Goal: Communication & Community: Answer question/provide support

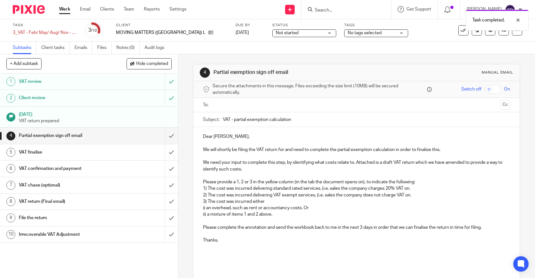
click at [221, 136] on p "Dear Rob," at bounding box center [356, 136] width 307 height 6
click at [222, 117] on div "Subject: VAT - partial exemption calculation" at bounding box center [356, 119] width 307 height 14
click at [223, 118] on input "VAT - partial exemption calculation" at bounding box center [366, 119] width 287 height 14
type input "Moving Matters_VAT - partial exemption calculation"
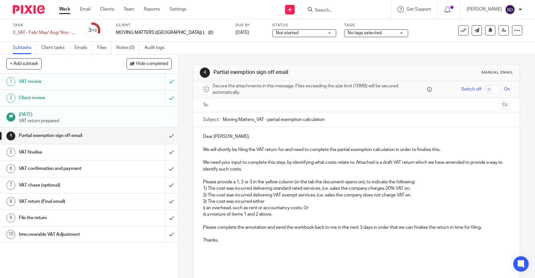
click at [249, 105] on input "text" at bounding box center [356, 104] width 283 height 7
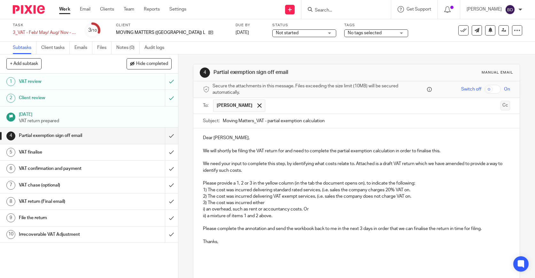
click at [502, 102] on button "Cc" at bounding box center [506, 106] width 10 height 10
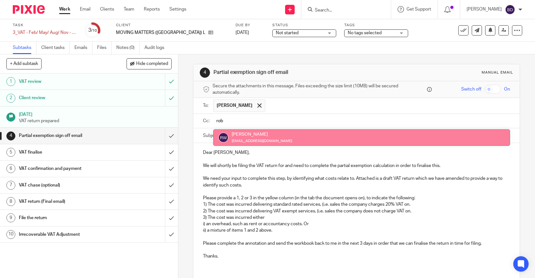
type input "rob"
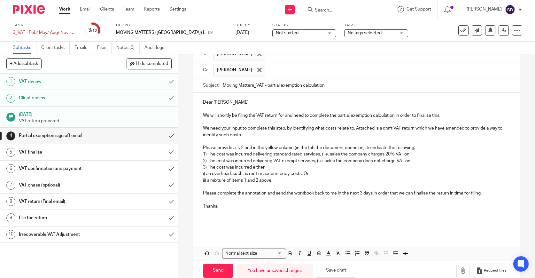
scroll to position [64, 0]
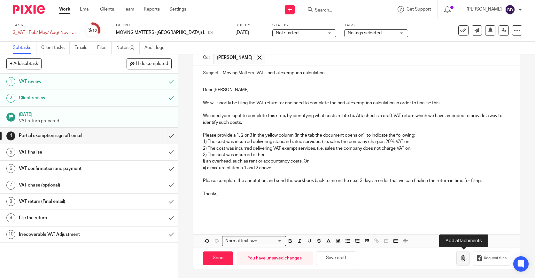
click at [460, 260] on button "button" at bounding box center [462, 258] width 13 height 14
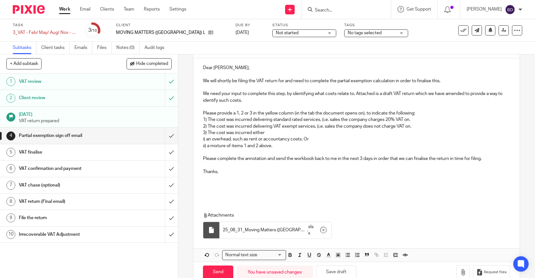
scroll to position [100, 0]
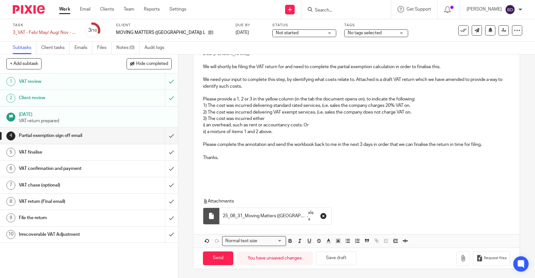
click at [322, 215] on icon "button" at bounding box center [323, 216] width 6 height 6
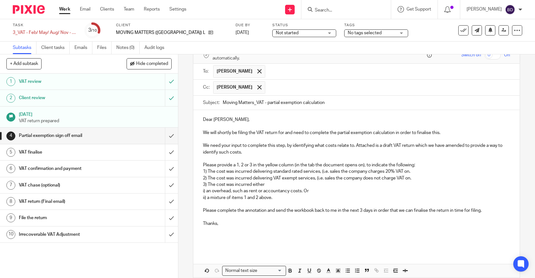
scroll to position [64, 0]
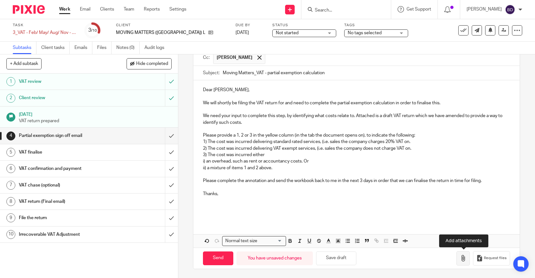
click at [462, 255] on icon "button" at bounding box center [463, 258] width 6 height 6
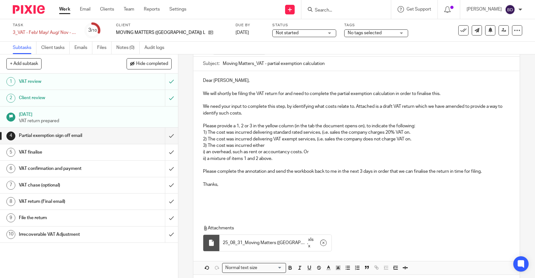
scroll to position [100, 0]
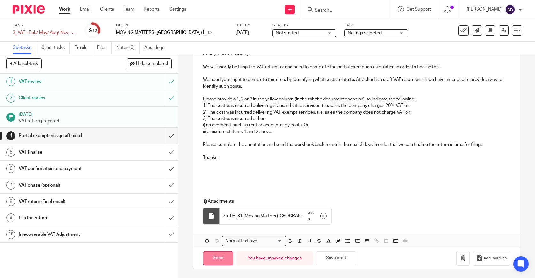
click at [222, 261] on input "Send" at bounding box center [218, 258] width 30 height 14
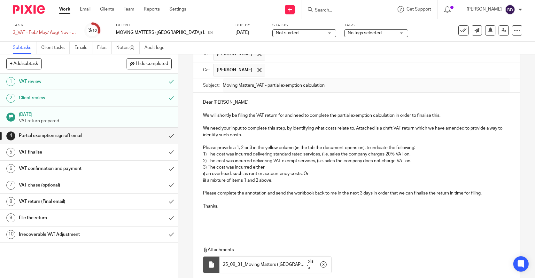
scroll to position [0, 0]
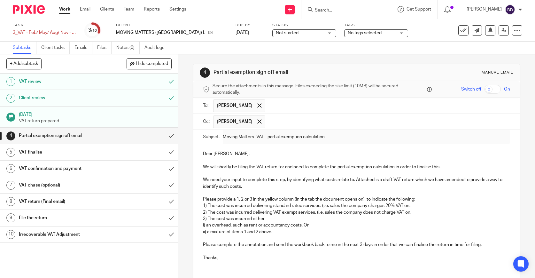
type input "Sent"
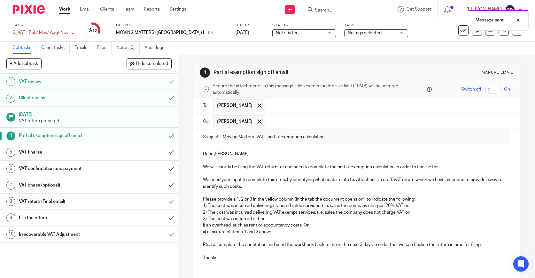
click at [307, 32] on div "Not started Not started" at bounding box center [304, 33] width 64 height 8
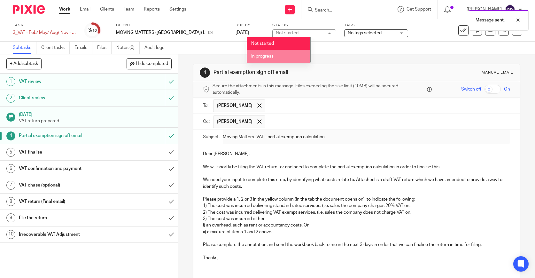
click at [299, 59] on li "In progress" at bounding box center [278, 56] width 63 height 13
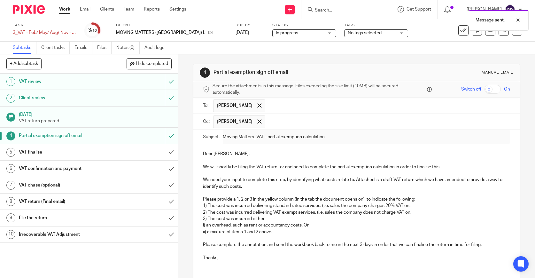
click at [371, 35] on div "No tags selected" at bounding box center [376, 33] width 64 height 8
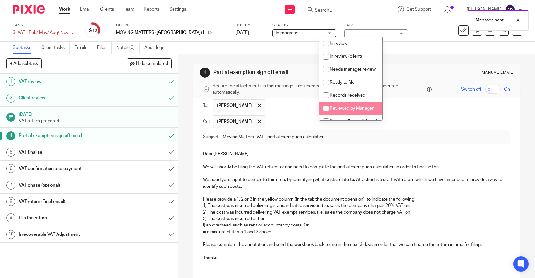
scroll to position [5, 0]
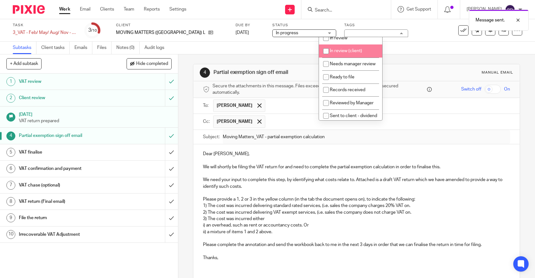
click at [361, 53] on span "In review (client)" at bounding box center [346, 51] width 32 height 4
checkbox input "true"
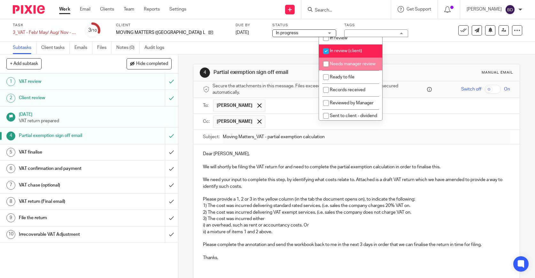
click at [401, 35] on div "Task 3_VAT - Feb/ May/ Aug/ Nov - PARTIAL EXEMPTION Save 3_VAT - Feb/ May/ Aug/…" at bounding box center [225, 30] width 424 height 15
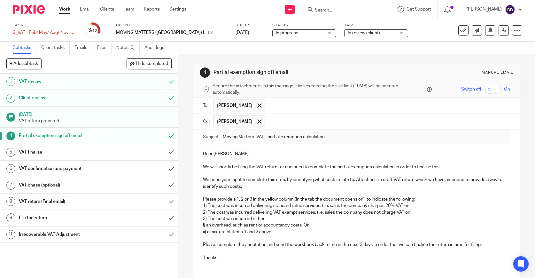
click at [377, 35] on div "In review (client)" at bounding box center [376, 33] width 64 height 8
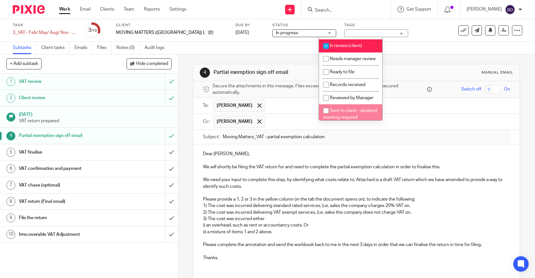
scroll to position [0, 0]
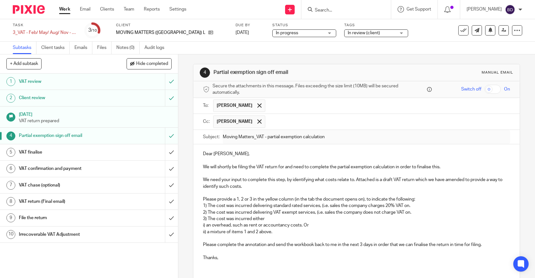
click at [396, 42] on div "Subtasks Client tasks Emails Files Notes (0) Audit logs" at bounding box center [267, 48] width 535 height 13
click at [68, 12] on link "Work" at bounding box center [64, 9] width 11 height 6
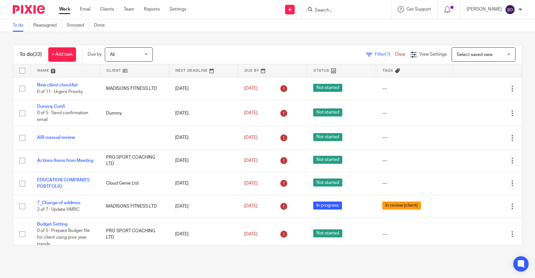
scroll to position [5, 0]
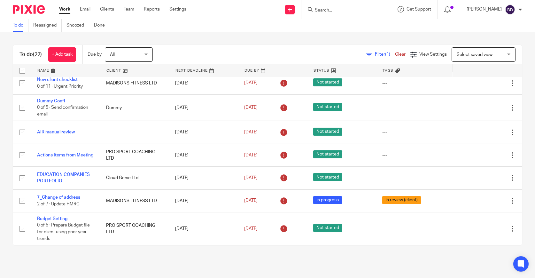
click at [51, 70] on link at bounding box center [65, 70] width 69 height 13
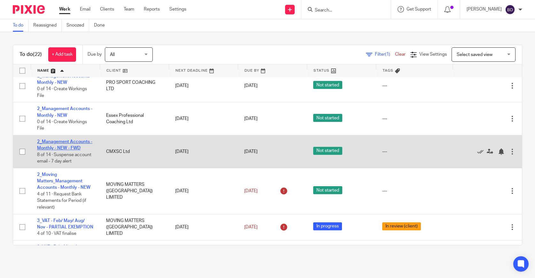
scroll to position [7, 0]
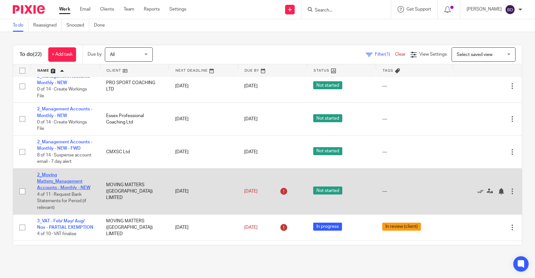
click at [78, 190] on link "2_Moving Matters_Management Accounts - Monthly - NEW" at bounding box center [63, 182] width 53 height 18
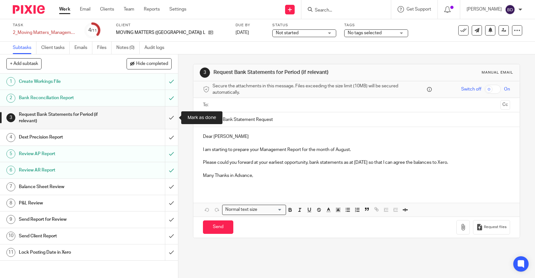
click at [170, 119] on input "submit" at bounding box center [89, 117] width 178 height 23
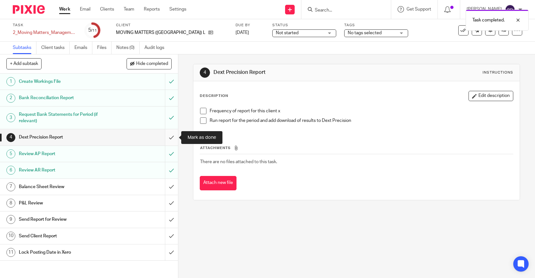
click at [172, 137] on input "submit" at bounding box center [89, 137] width 178 height 16
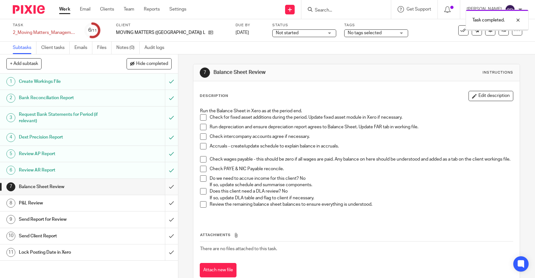
drag, startPoint x: 0, startPoint y: 0, endPoint x: 172, endPoint y: 187, distance: 253.8
click at [172, 187] on input "submit" at bounding box center [89, 187] width 178 height 16
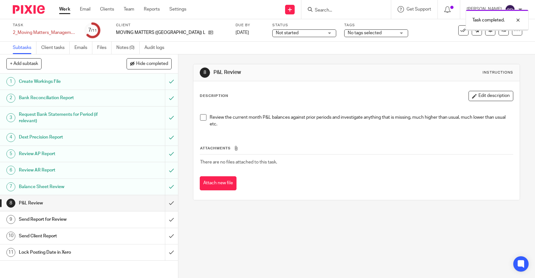
click at [172, 204] on input "submit" at bounding box center [89, 203] width 178 height 16
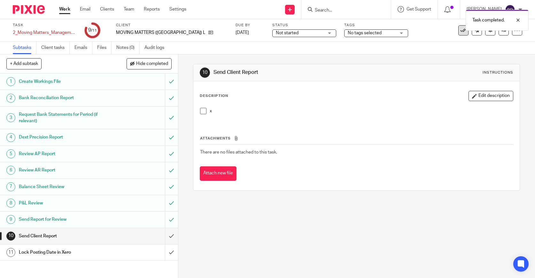
click at [464, 33] on icon at bounding box center [463, 30] width 6 height 6
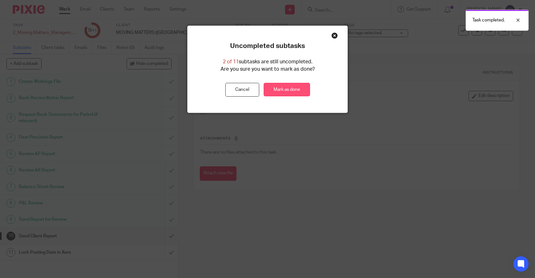
click at [298, 87] on link "Mark as done" at bounding box center [287, 90] width 46 height 14
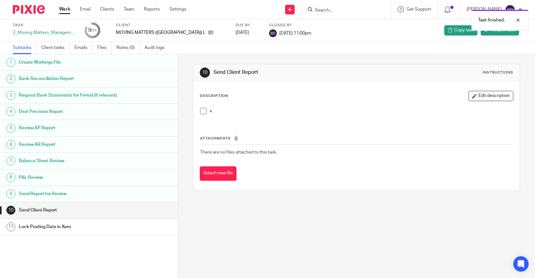
click at [36, 13] on img at bounding box center [29, 9] width 32 height 9
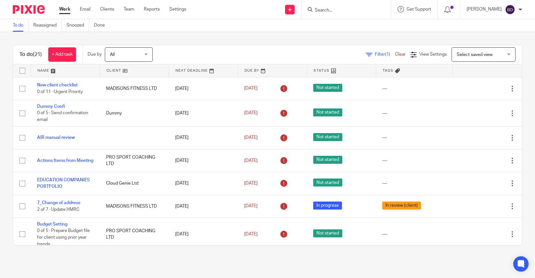
click at [56, 72] on link at bounding box center [65, 70] width 69 height 13
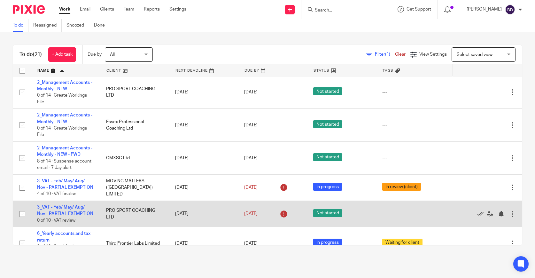
scroll to position [0, 0]
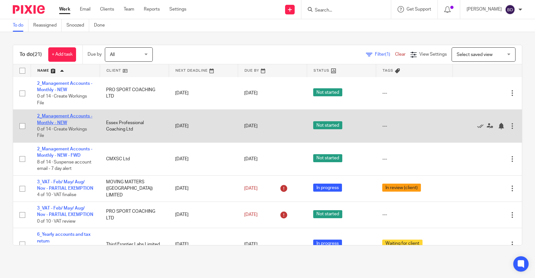
click at [63, 123] on link "2_Management Accounts - Monthly - NEW" at bounding box center [64, 119] width 55 height 11
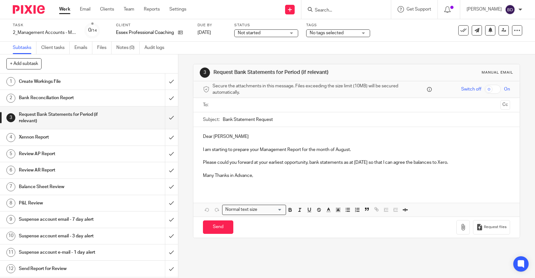
click at [263, 105] on input "text" at bounding box center [356, 104] width 283 height 7
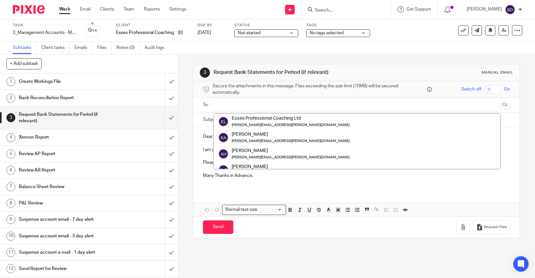
paste input "[EMAIL_ADDRESS][DOMAIN_NAME]"
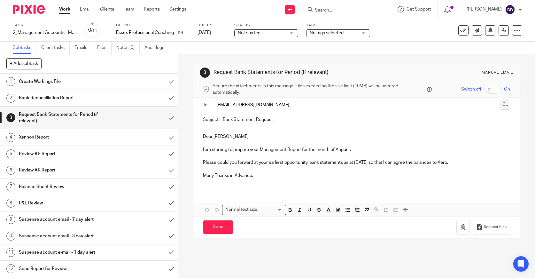
type input "[EMAIL_ADDRESS][DOMAIN_NAME]"
click at [503, 103] on button "Cc" at bounding box center [506, 106] width 10 height 10
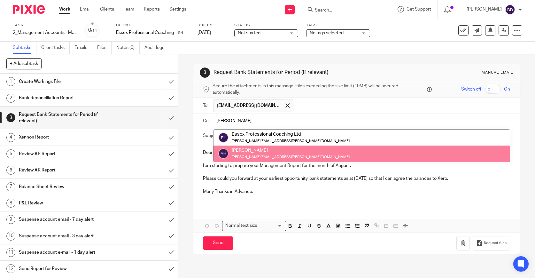
type input "[PERSON_NAME]"
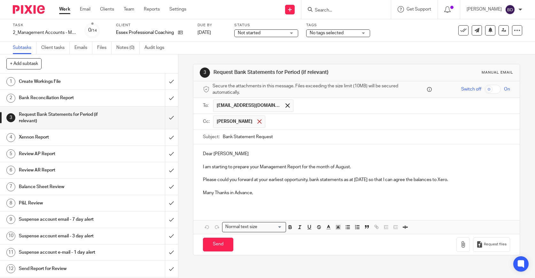
click at [257, 123] on span at bounding box center [259, 121] width 4 height 4
click at [255, 123] on input "text" at bounding box center [361, 120] width 293 height 7
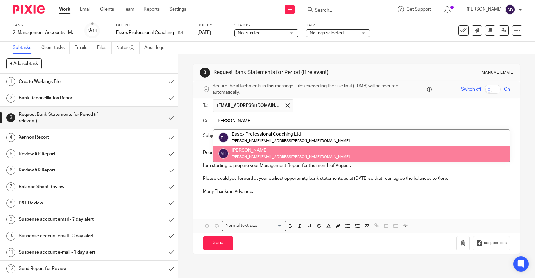
type input "[PERSON_NAME]"
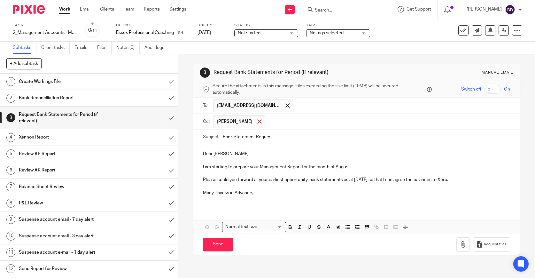
click at [259, 124] on div at bounding box center [259, 122] width 7 height 10
click at [259, 124] on input "text" at bounding box center [361, 120] width 293 height 7
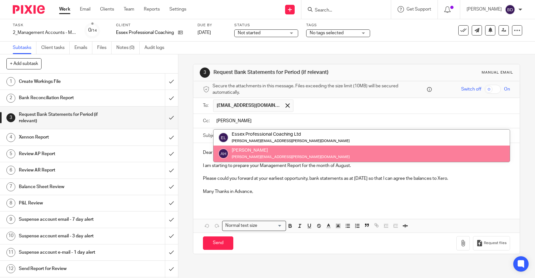
type input "[PERSON_NAME]"
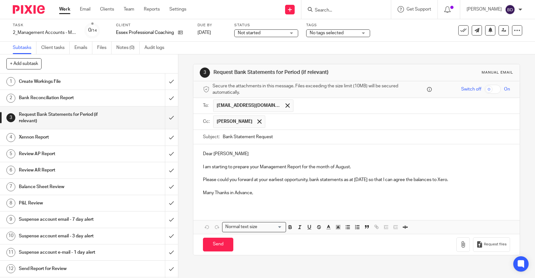
click at [224, 137] on input "Bank Statement Request" at bounding box center [366, 137] width 287 height 14
type input "EPC_August Bank Statement Request"
drag, startPoint x: 228, startPoint y: 154, endPoint x: 214, endPoint y: 153, distance: 13.5
click at [214, 153] on p "Dear [PERSON_NAME]" at bounding box center [356, 154] width 307 height 6
drag, startPoint x: 232, startPoint y: 166, endPoint x: 213, endPoint y: 168, distance: 19.2
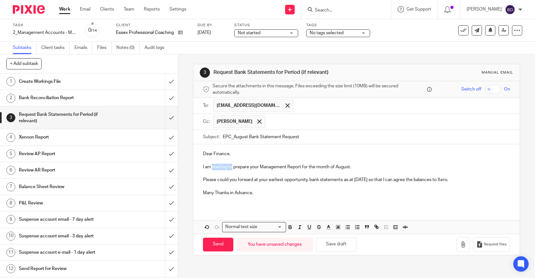
click at [213, 168] on p "I am starting to prepare your Management Report for the month of August." at bounding box center [356, 167] width 307 height 6
click at [218, 245] on input "Send" at bounding box center [218, 244] width 30 height 14
type input "Sent"
